Goal: Information Seeking & Learning: Learn about a topic

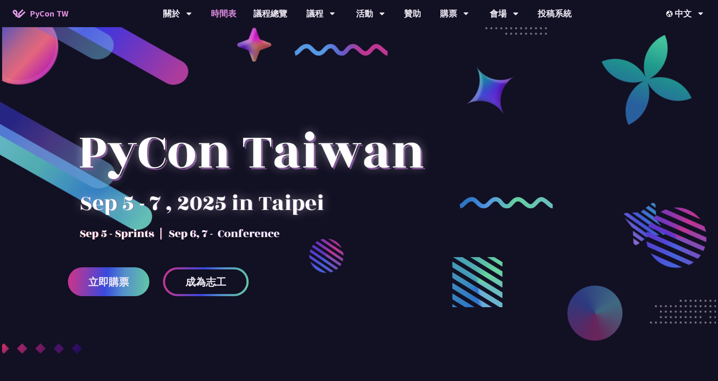
click at [220, 10] on link "時間表" at bounding box center [223, 13] width 42 height 27
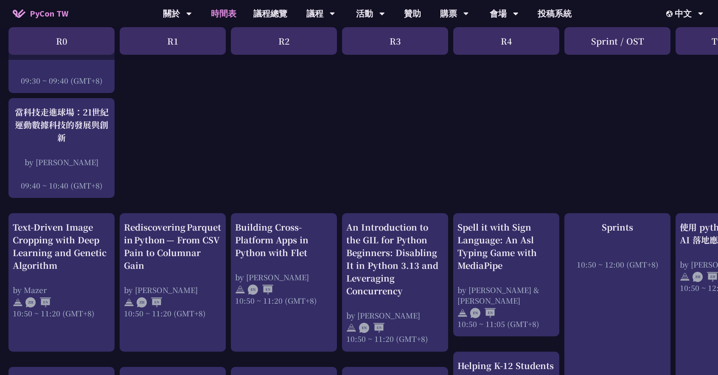
scroll to position [31, 0]
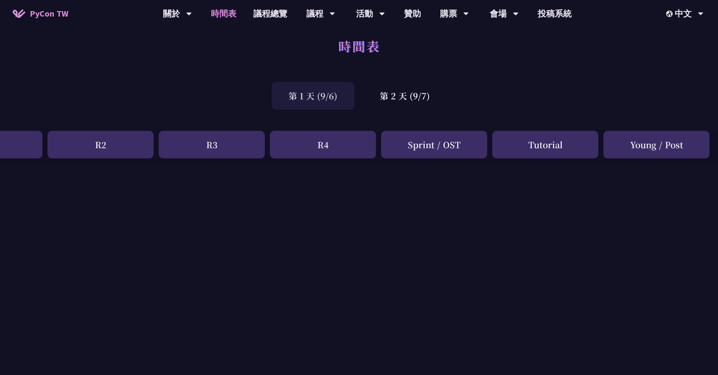
drag, startPoint x: 391, startPoint y: 190, endPoint x: 565, endPoint y: 201, distance: 173.9
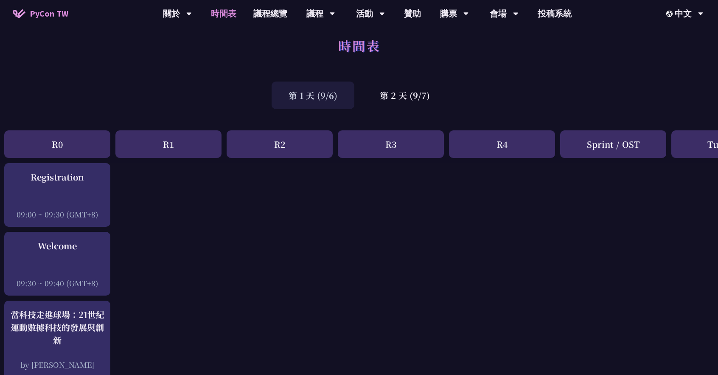
drag, startPoint x: 504, startPoint y: 207, endPoint x: 469, endPoint y: 207, distance: 34.4
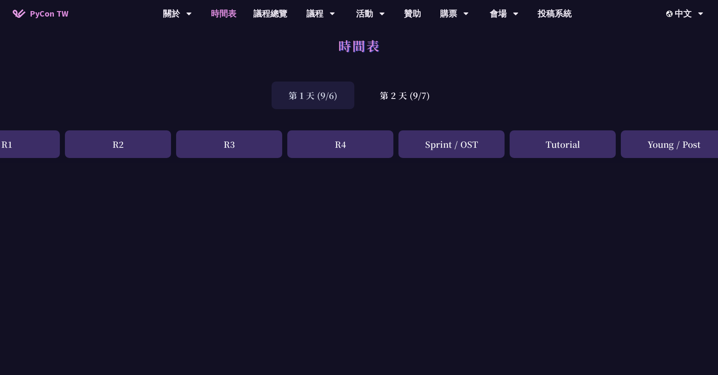
scroll to position [10, 183]
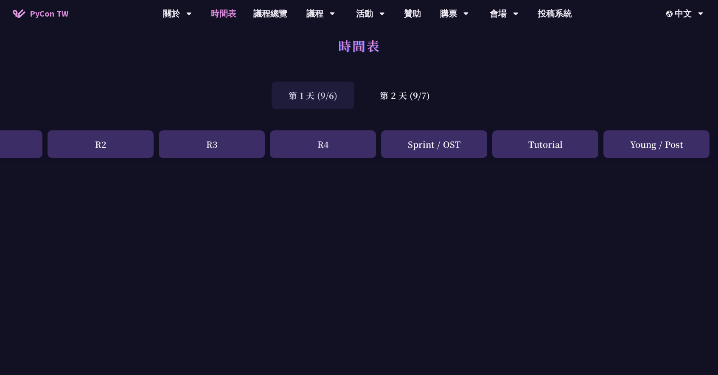
drag, startPoint x: 567, startPoint y: 204, endPoint x: 613, endPoint y: 202, distance: 46.7
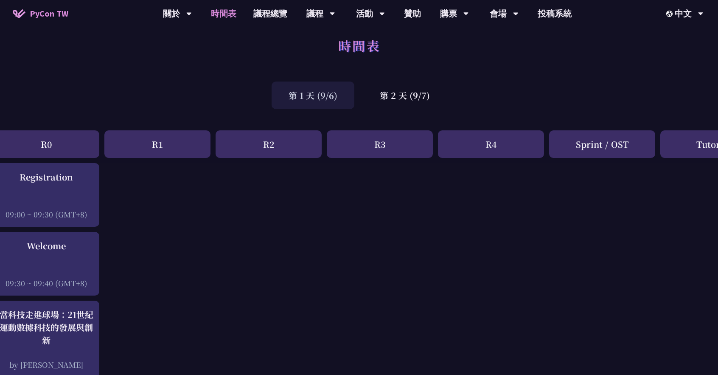
drag, startPoint x: 578, startPoint y: 209, endPoint x: 518, endPoint y: 210, distance: 60.3
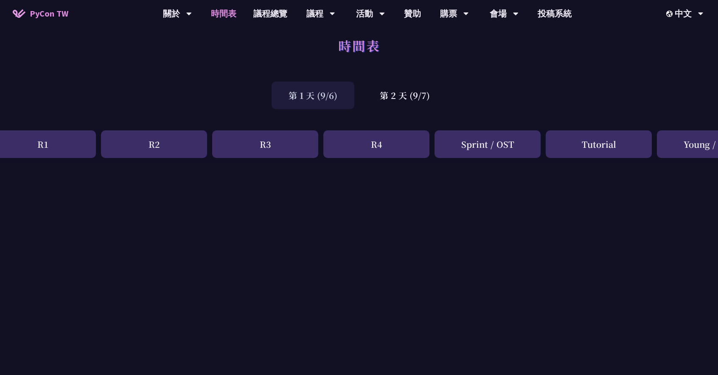
drag, startPoint x: 533, startPoint y: 210, endPoint x: 633, endPoint y: 191, distance: 101.8
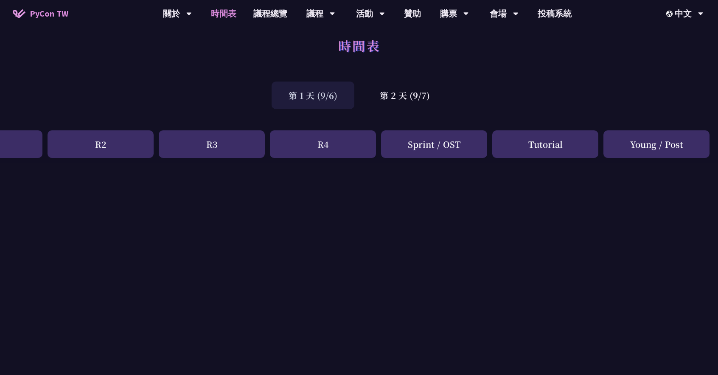
drag, startPoint x: 529, startPoint y: 141, endPoint x: 557, endPoint y: 146, distance: 28.0
click at [552, 146] on div "Tutorial" at bounding box center [545, 144] width 106 height 28
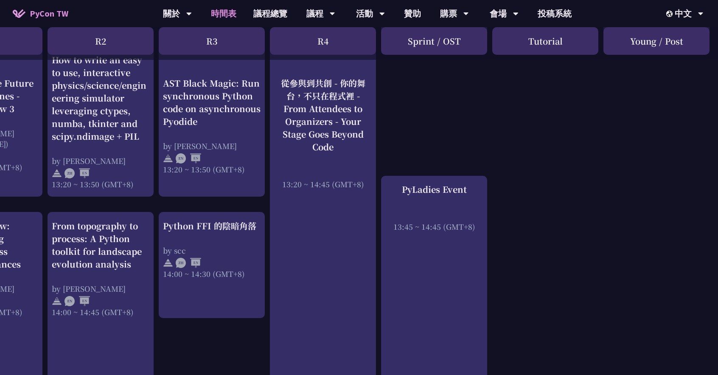
scroll to position [816, 183]
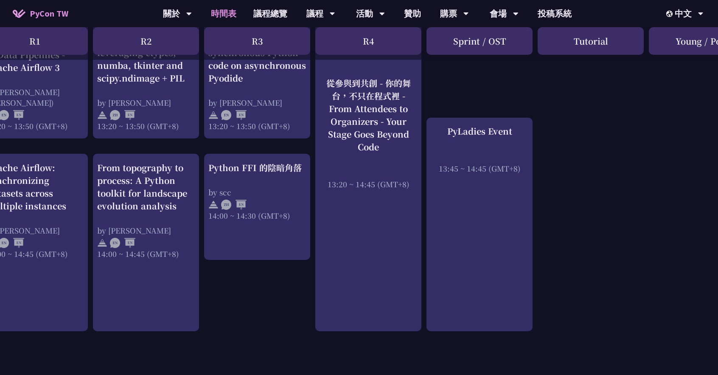
drag, startPoint x: 562, startPoint y: 244, endPoint x: 512, endPoint y: 244, distance: 50.1
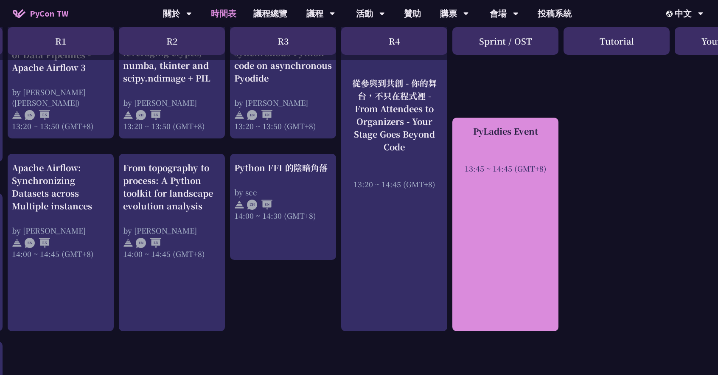
scroll to position [816, 0]
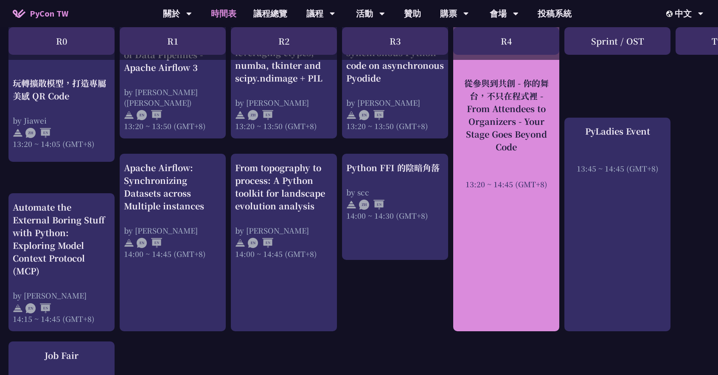
drag, startPoint x: 587, startPoint y: 239, endPoint x: 487, endPoint y: 238, distance: 99.7
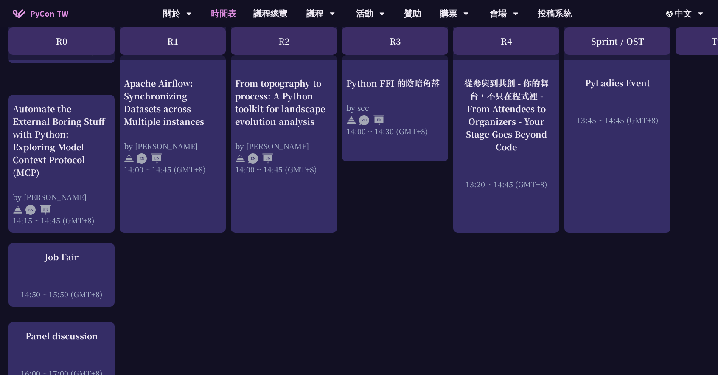
scroll to position [986, 0]
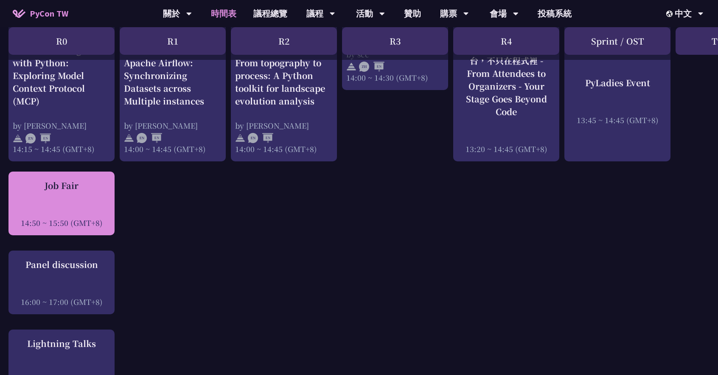
click at [65, 197] on div "Job Fair 14:50 ~ 15:50 (GMT+8)" at bounding box center [62, 203] width 98 height 49
click at [63, 182] on div "Job Fair" at bounding box center [62, 185] width 98 height 13
drag, startPoint x: 44, startPoint y: 185, endPoint x: 84, endPoint y: 188, distance: 39.6
click at [84, 188] on div "Job Fair" at bounding box center [62, 185] width 98 height 13
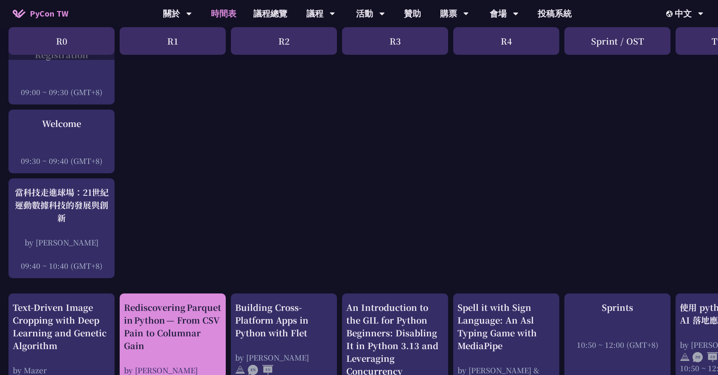
scroll to position [212, 0]
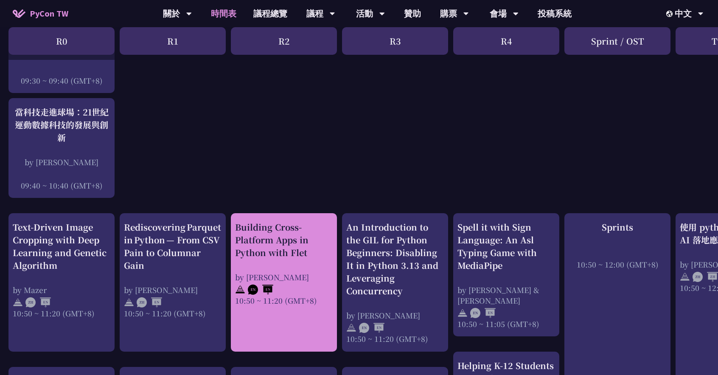
click at [285, 226] on div "Building Cross-Platform Apps in Python with Flet" at bounding box center [284, 240] width 98 height 38
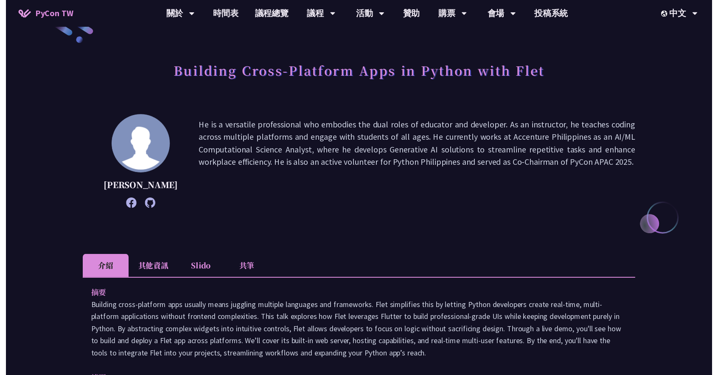
scroll to position [212, 0]
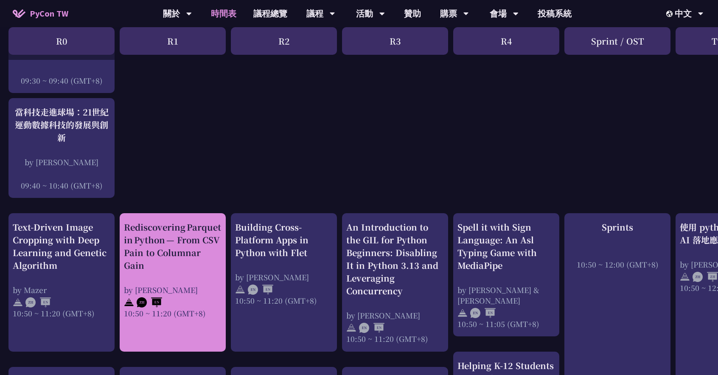
click at [182, 264] on div "Rediscovering Parquet in Python — From CSV Pain to Columnar Gain" at bounding box center [173, 246] width 98 height 51
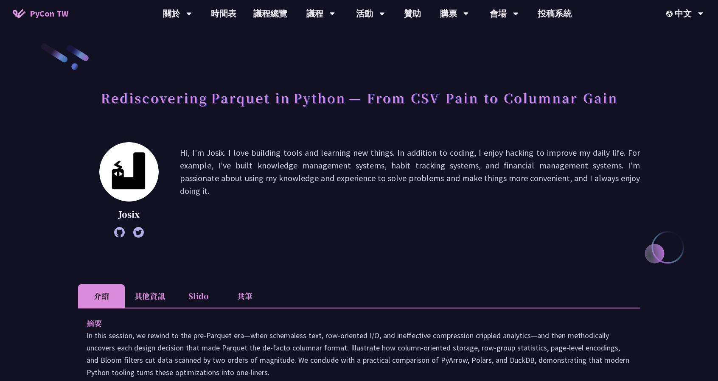
drag, startPoint x: 286, startPoint y: 146, endPoint x: 297, endPoint y: 156, distance: 14.7
click at [457, 246] on div "Josix Hi, I'm Josix. I love building tools and learning new things. In addition…" at bounding box center [359, 202] width 562 height 121
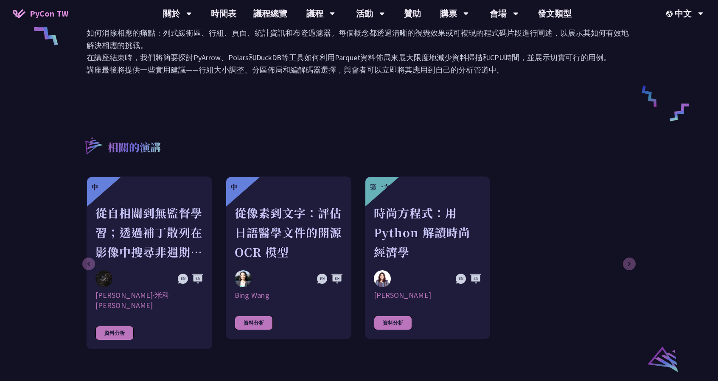
scroll to position [424, 0]
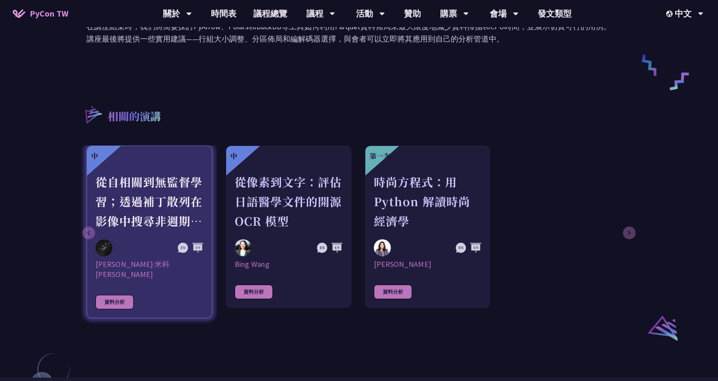
click at [150, 179] on font "從自相關到無監督學習；透過補丁散列在影像中搜尋非週期平鋪（準晶體）。" at bounding box center [148, 211] width 107 height 75
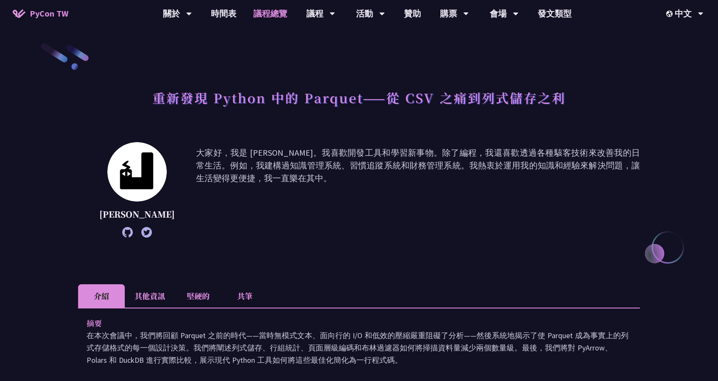
click at [272, 19] on link "議程總覽" at bounding box center [270, 13] width 51 height 27
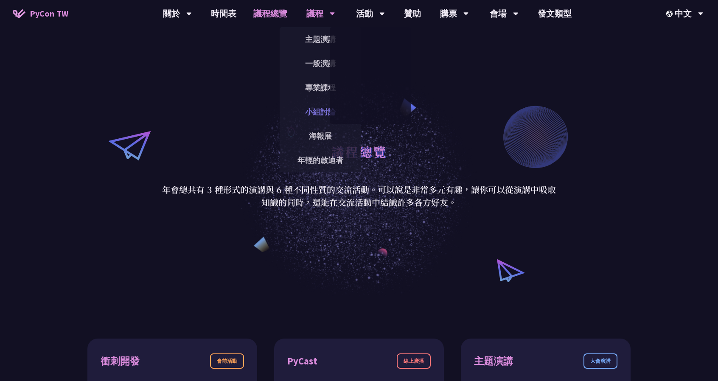
click at [311, 110] on font "小組討論" at bounding box center [320, 112] width 31 height 10
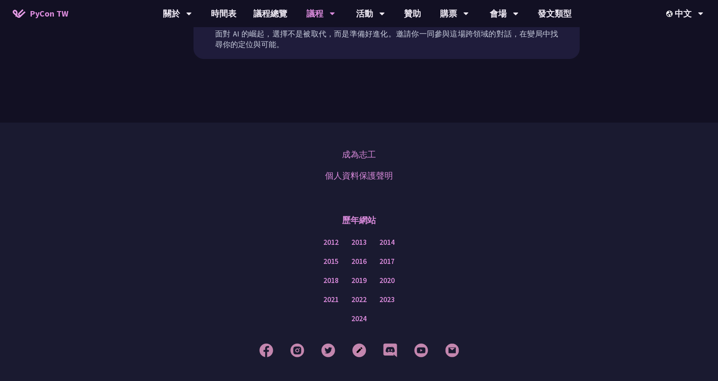
scroll to position [558, 0]
click at [363, 313] on font "2024" at bounding box center [358, 317] width 15 height 9
